Goal: Task Accomplishment & Management: Use online tool/utility

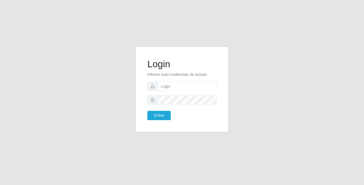
click at [214, 155] on div "Login Informe suas credenciais de acesso Entrar" at bounding box center [182, 92] width 364 height 185
click at [179, 86] on input "text" at bounding box center [187, 86] width 59 height 9
type input "[PERSON_NAME]"
click at [157, 117] on button "Entrar" at bounding box center [158, 115] width 23 height 9
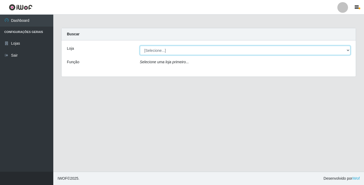
click at [205, 51] on select "[Selecione...] Bemais Supermercados - [GEOGRAPHIC_DATA]" at bounding box center [245, 50] width 211 height 9
select select "250"
click at [140, 46] on select "[Selecione...] Bemais Supermercados - [GEOGRAPHIC_DATA]" at bounding box center [245, 50] width 211 height 9
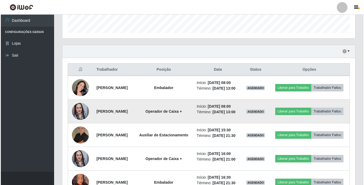
scroll to position [186, 0]
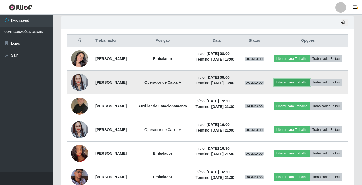
click at [306, 85] on button "Liberar para Trabalho" at bounding box center [292, 82] width 36 height 7
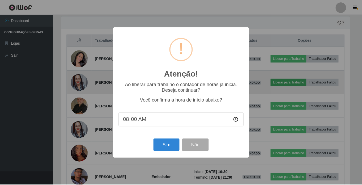
scroll to position [110, 290]
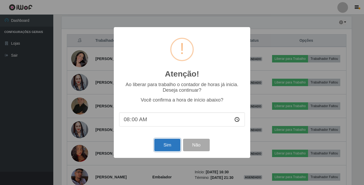
click at [161, 148] on button "Sim" at bounding box center [167, 145] width 26 height 13
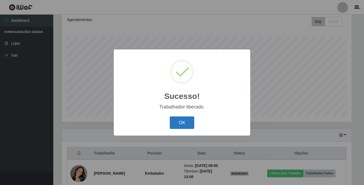
click at [178, 122] on button "OK" at bounding box center [182, 123] width 25 height 13
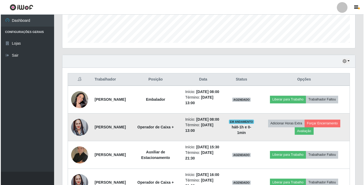
scroll to position [180, 0]
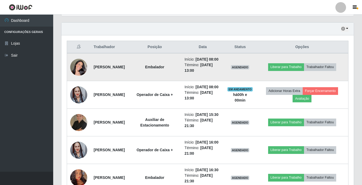
click at [76, 72] on img at bounding box center [78, 67] width 17 height 30
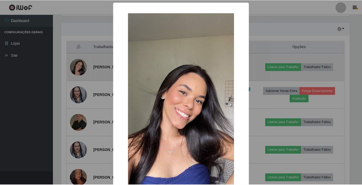
scroll to position [110, 290]
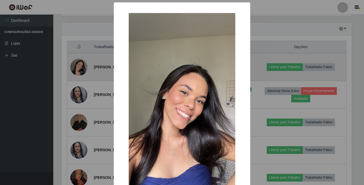
click at [76, 72] on div "× OK Cancel" at bounding box center [182, 92] width 364 height 185
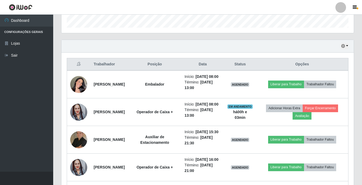
scroll to position [153, 0]
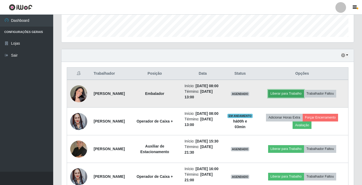
click at [283, 97] on button "Liberar para Trabalho" at bounding box center [286, 93] width 36 height 7
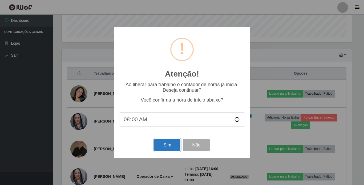
click at [162, 143] on button "Sim" at bounding box center [167, 145] width 26 height 13
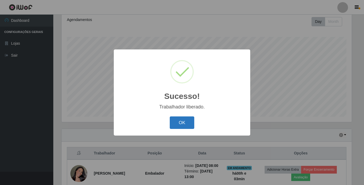
click at [177, 120] on button "OK" at bounding box center [182, 123] width 25 height 13
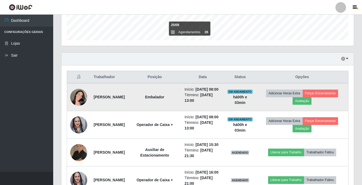
scroll to position [127, 0]
